Goal: Task Accomplishment & Management: Use online tool/utility

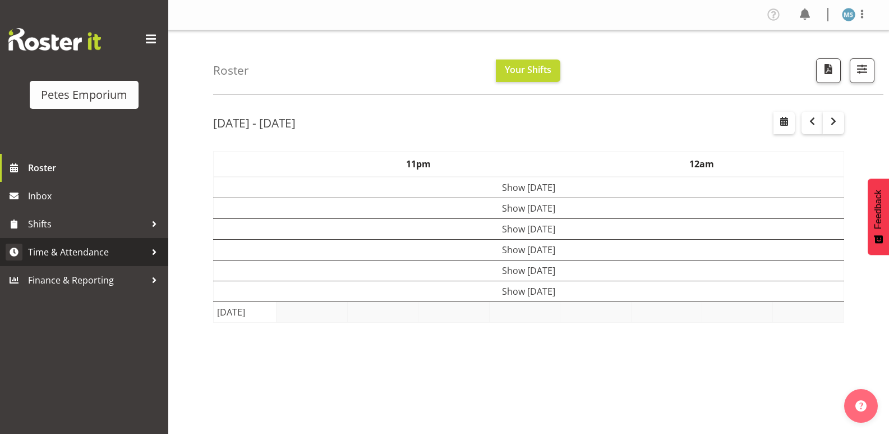
click at [82, 245] on span "Time & Attendance" at bounding box center [87, 252] width 118 height 17
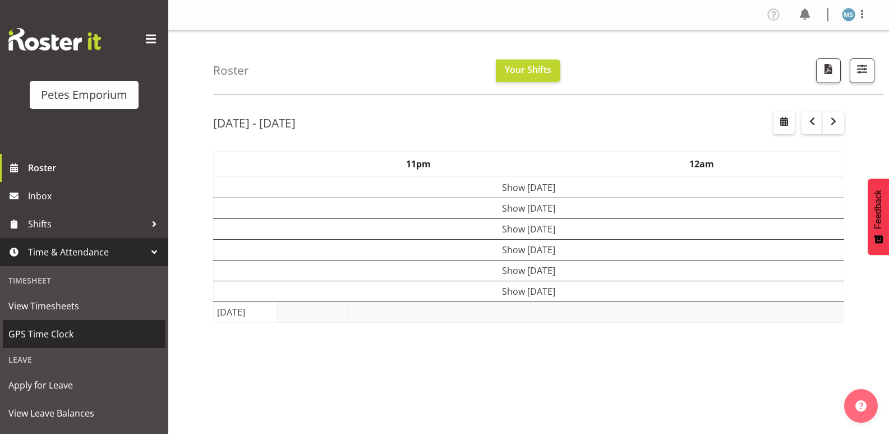
click at [56, 335] on span "GPS Time Clock" at bounding box center [84, 333] width 152 height 17
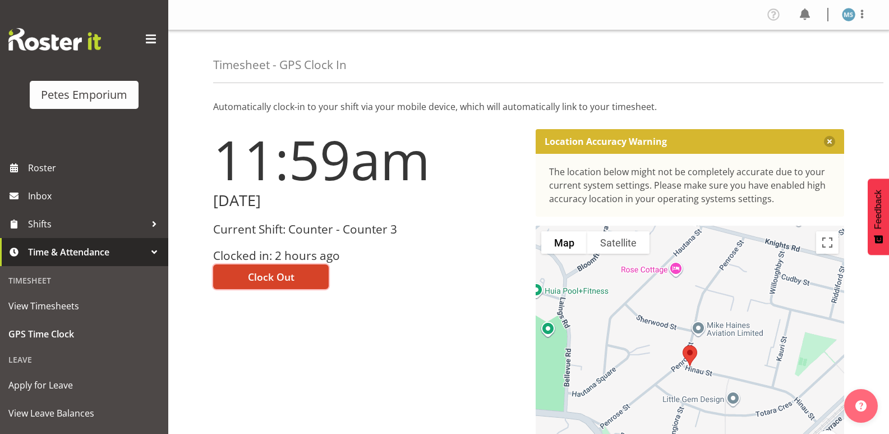
click at [272, 273] on span "Clock Out" at bounding box center [271, 276] width 47 height 15
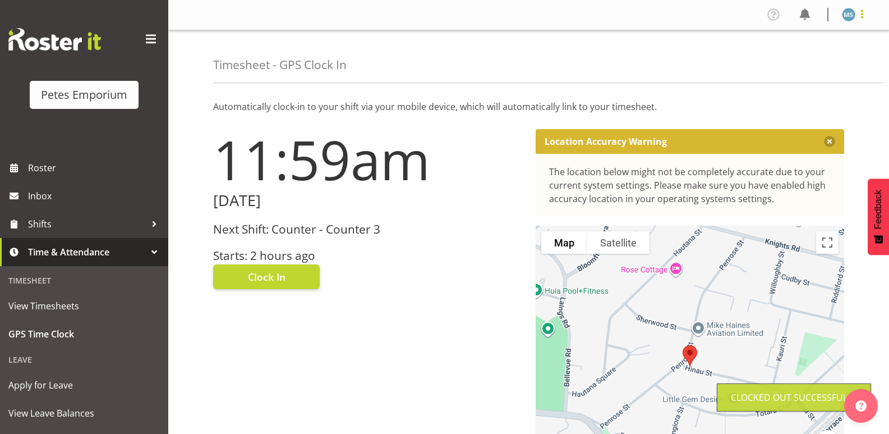
click at [860, 16] on span at bounding box center [862, 13] width 13 height 13
click at [795, 62] on link "Log Out" at bounding box center [815, 59] width 108 height 20
